Goal: Answer question/provide support

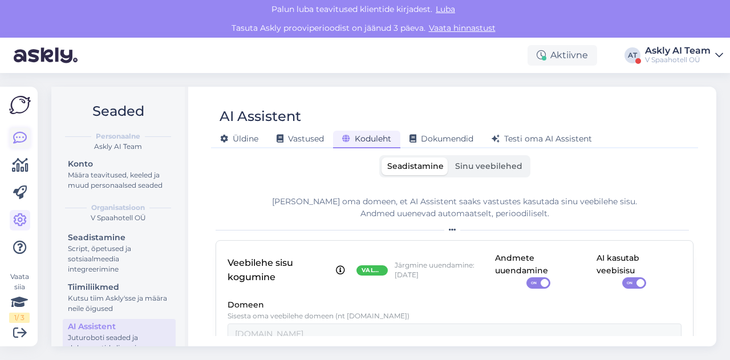
scroll to position [103, 0]
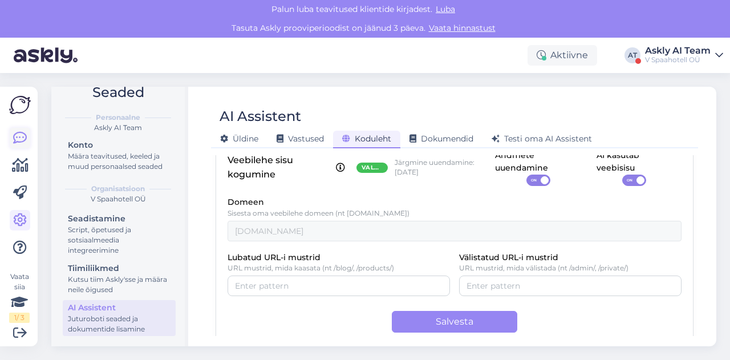
click at [19, 140] on icon at bounding box center [20, 138] width 14 height 14
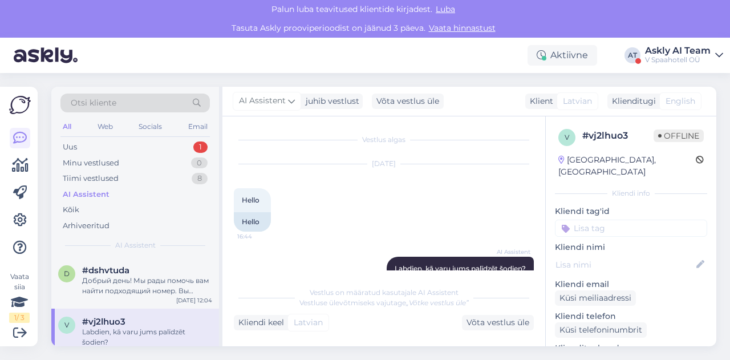
scroll to position [22, 0]
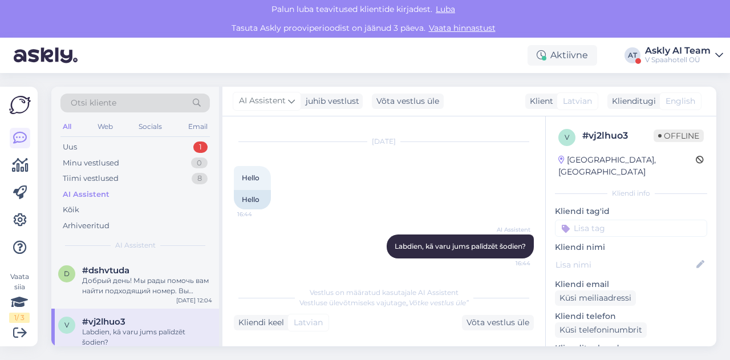
click at [693, 58] on div "V Spaahotell OÜ" at bounding box center [678, 59] width 66 height 9
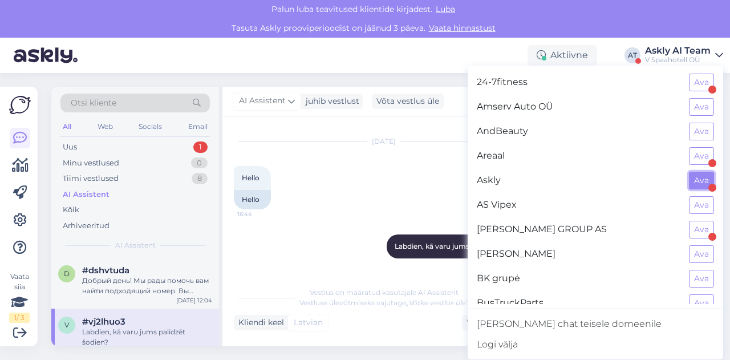
click at [689, 182] on button "Ava" at bounding box center [701, 181] width 25 height 18
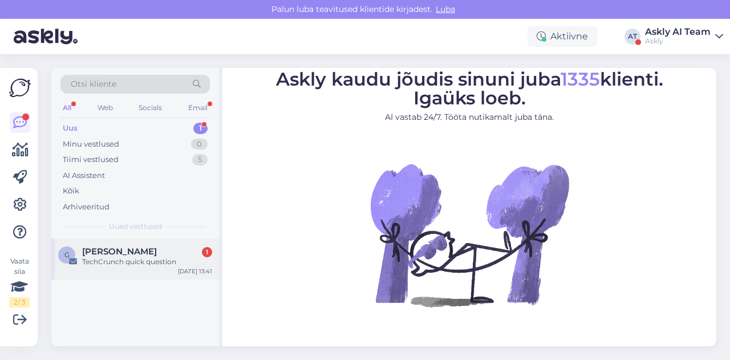
click at [156, 268] on div "G [PERSON_NAME] 1 TechCrunch quick question [DATE] 13:41" at bounding box center [135, 258] width 168 height 41
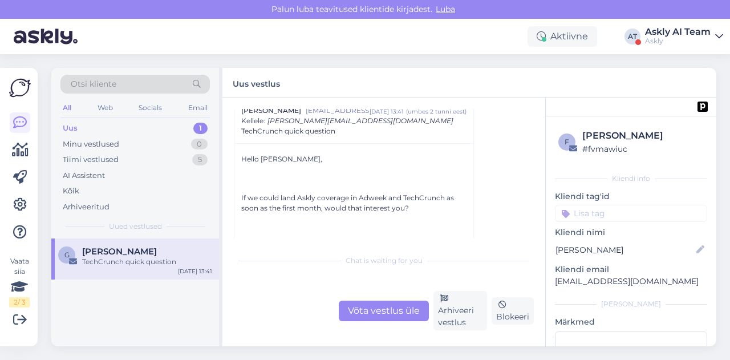
scroll to position [41, 0]
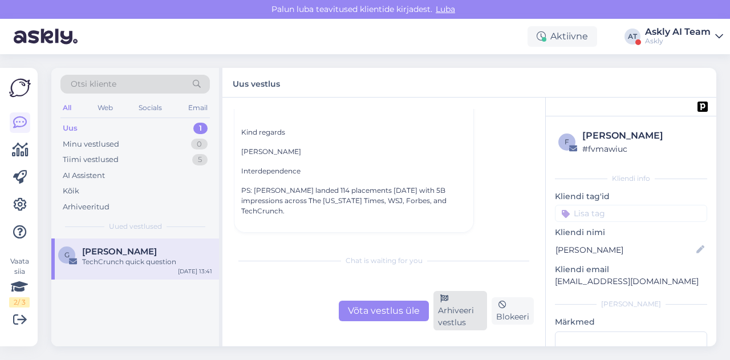
click at [449, 326] on div "Arhiveeri vestlus" at bounding box center [460, 310] width 54 height 39
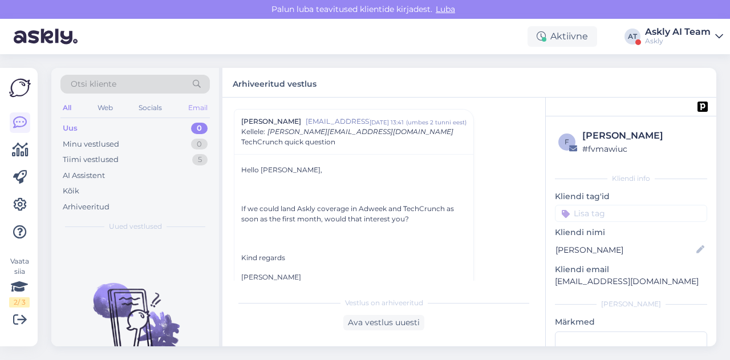
click at [206, 107] on div "Email" at bounding box center [198, 107] width 24 height 15
click at [90, 210] on div "Arhiveeritud" at bounding box center [86, 206] width 47 height 11
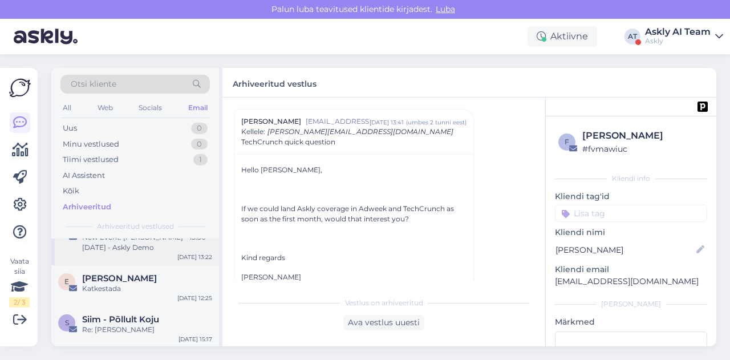
scroll to position [66, 0]
click at [135, 295] on div "E Ebekai Härm Katkestada [DATE] 12:25" at bounding box center [135, 285] width 168 height 41
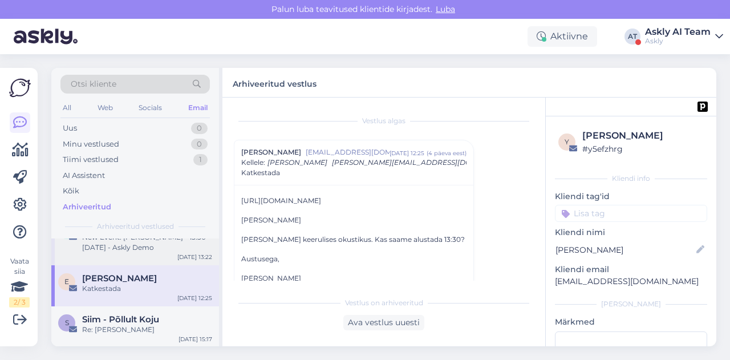
click at [135, 295] on div "E Ebekai Härm Katkestada [DATE] 12:25" at bounding box center [135, 285] width 168 height 41
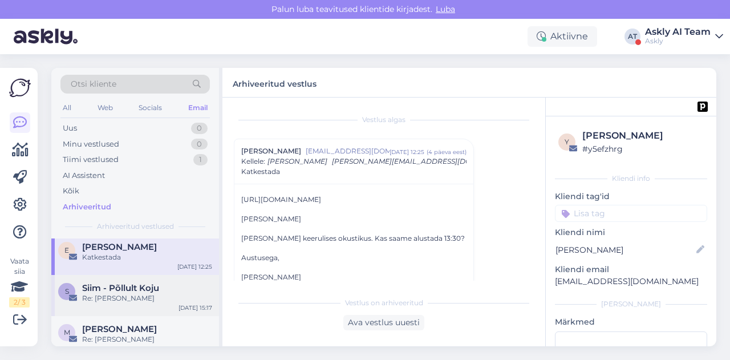
scroll to position [98, 0]
click at [146, 300] on div "Re: Kiire küsimus" at bounding box center [147, 297] width 130 height 10
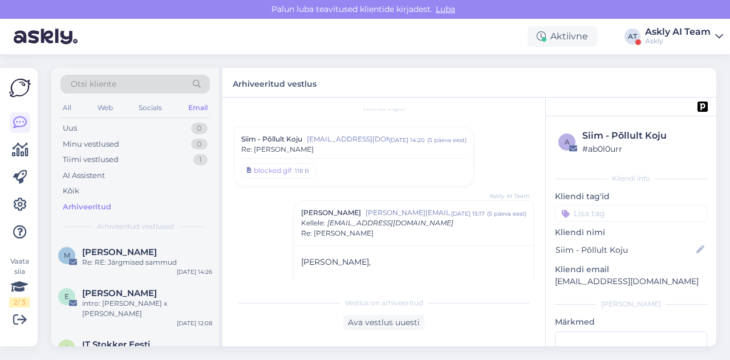
scroll to position [258, 0]
click at [148, 288] on span "Elena Lehmann" at bounding box center [119, 291] width 75 height 10
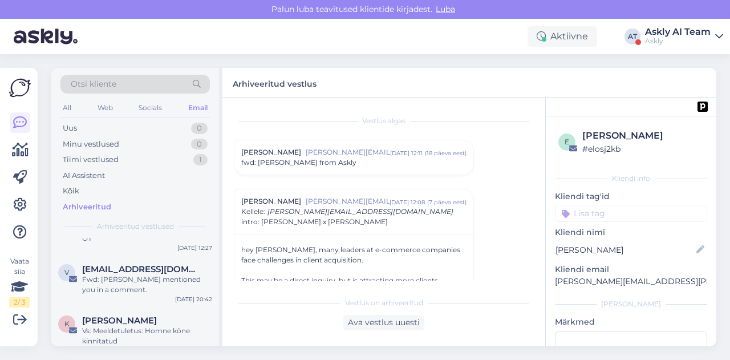
scroll to position [804, 0]
click at [132, 80] on div "Otsi kliente" at bounding box center [134, 84] width 149 height 19
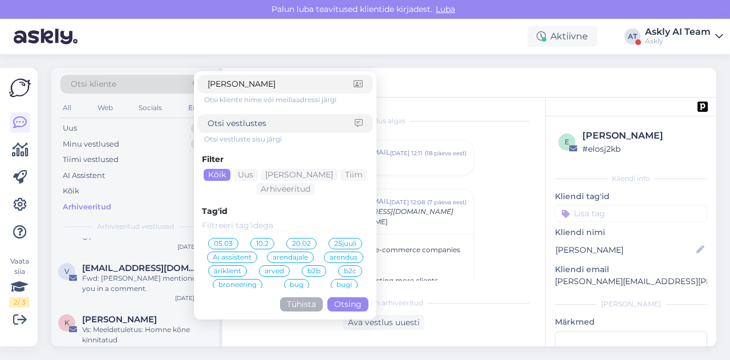
type input "teddy"
click button "Otsing" at bounding box center [347, 304] width 41 height 14
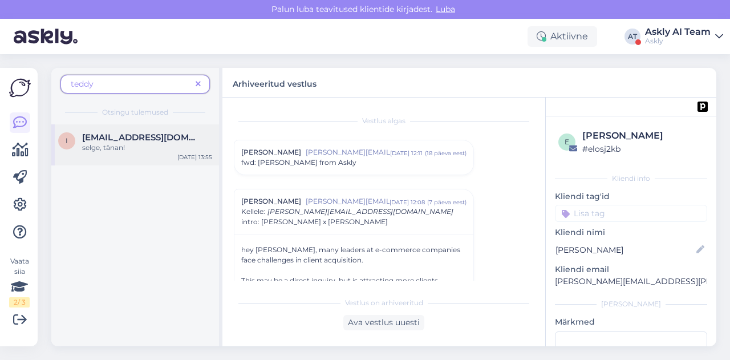
click at [149, 149] on div "selge, tänan!" at bounding box center [147, 148] width 130 height 10
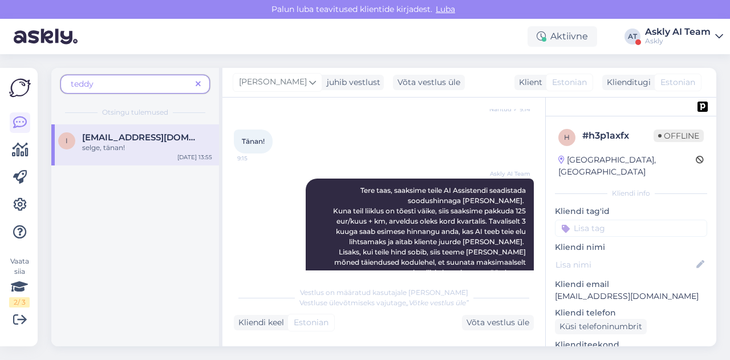
scroll to position [869, 0]
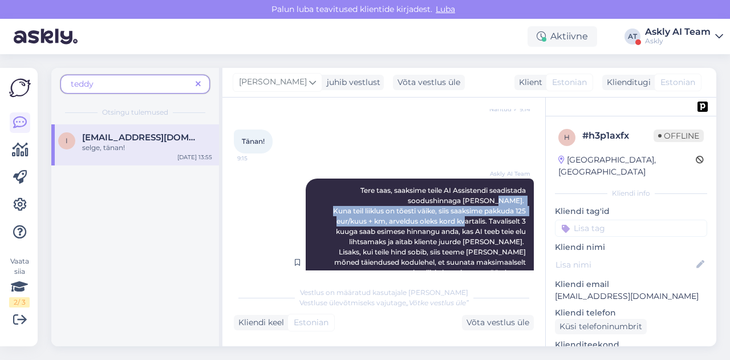
drag, startPoint x: 317, startPoint y: 148, endPoint x: 481, endPoint y: 157, distance: 163.9
click at [481, 178] on div "Askly AI Team Tere taas, saaksime teile AI Assistendi seadistada soodushinnaga …" at bounding box center [420, 262] width 228 height 168
copy span "Kuna teil liiklus on tõesti väike, siis saaksime pakkuda 125 eur/kuus + km, arv…"
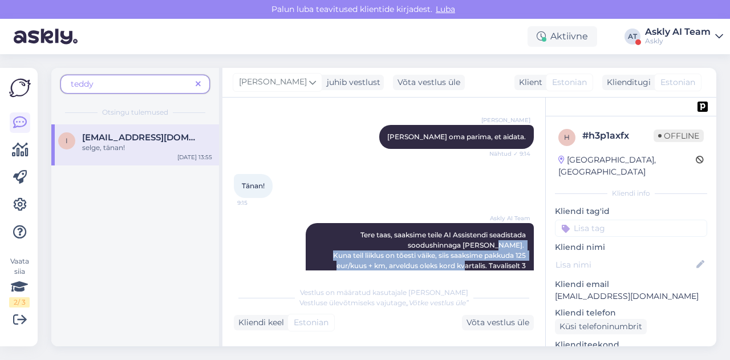
scroll to position [823, 0]
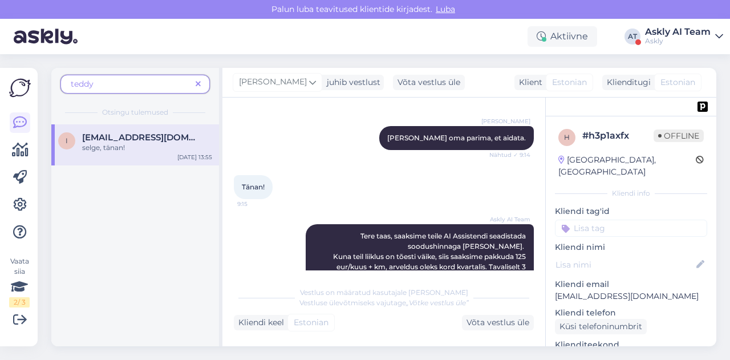
click at [331, 212] on div "Askly AI Team Tere taas, saaksime teile AI Assistendi seadistada soodushinnaga …" at bounding box center [384, 308] width 300 height 193
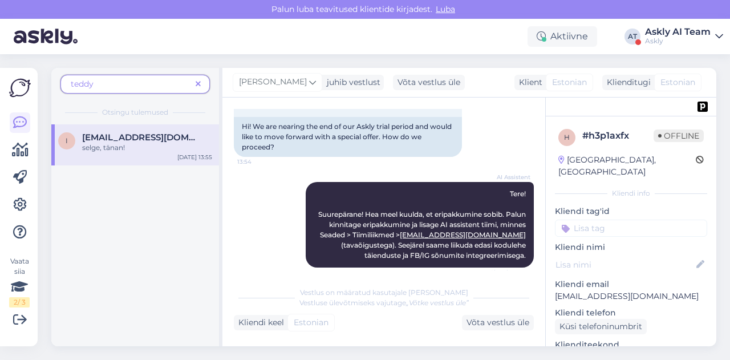
scroll to position [1456, 0]
